Goal: Transaction & Acquisition: Download file/media

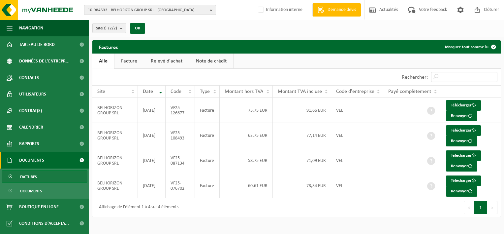
click at [121, 11] on span "10-984533 - BELHORIZON GROUP SRL - [GEOGRAPHIC_DATA]" at bounding box center [147, 10] width 119 height 10
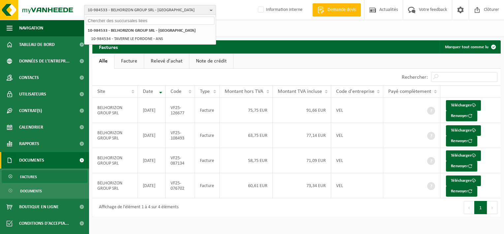
paste input "10-794655"
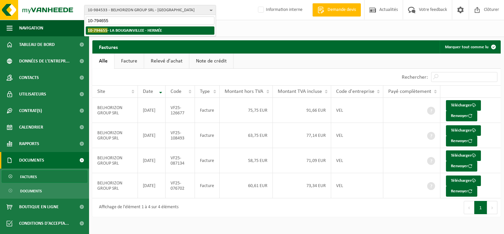
type input "10-794655"
click at [137, 32] on strong "10-794655 - [GEOGRAPHIC_DATA] - HERMÉE" at bounding box center [125, 30] width 74 height 5
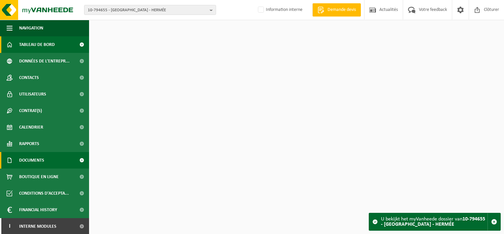
click at [48, 165] on link "Documents" at bounding box center [44, 160] width 89 height 16
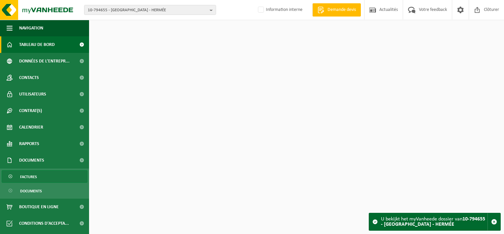
click at [48, 178] on link "Factures" at bounding box center [45, 176] width 86 height 13
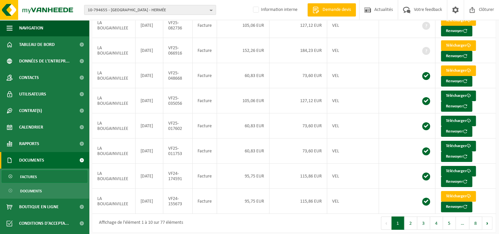
scroll to position [121, 0]
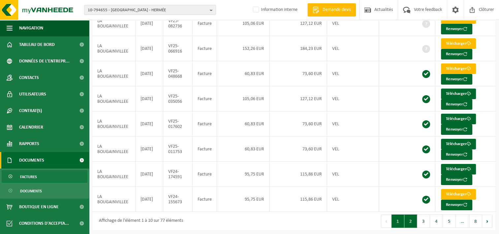
click at [413, 218] on button "2" at bounding box center [410, 220] width 13 height 13
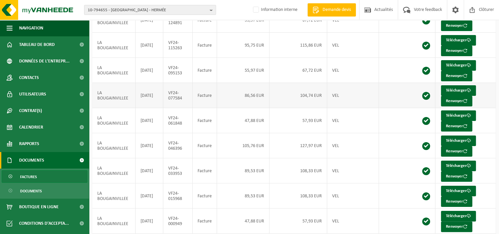
scroll to position [88, 0]
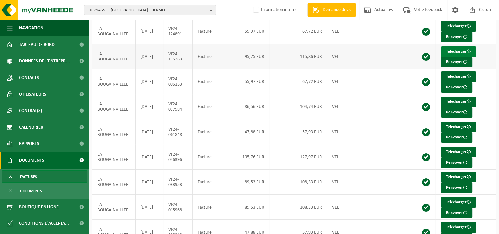
click at [456, 50] on link "Télécharger" at bounding box center [458, 51] width 35 height 11
click at [288, 103] on td "104,74 EUR" at bounding box center [299, 106] width 58 height 25
click at [451, 100] on link "Télécharger" at bounding box center [458, 101] width 35 height 11
click at [241, 55] on td "95,75 EUR" at bounding box center [243, 56] width 52 height 25
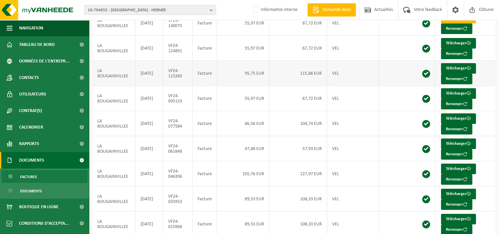
scroll to position [55, 0]
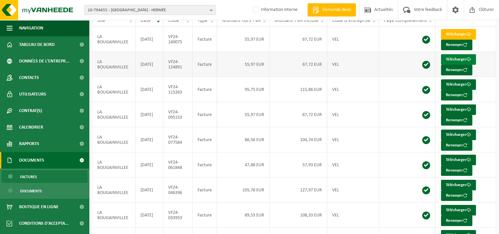
click at [460, 58] on link "Télécharger" at bounding box center [458, 59] width 35 height 11
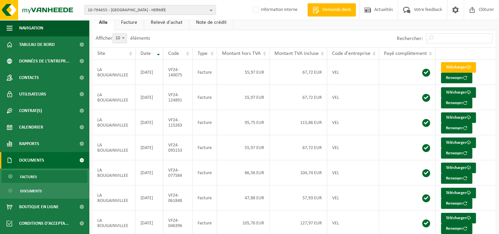
scroll to position [121, 0]
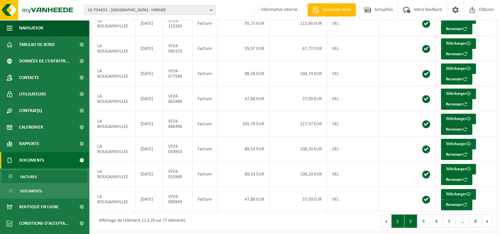
click at [401, 218] on button "1" at bounding box center [398, 220] width 13 height 13
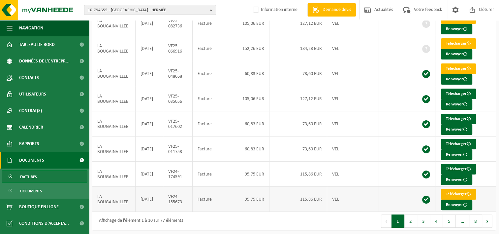
click at [456, 191] on link "Télécharger" at bounding box center [458, 194] width 35 height 11
